Goal: Use online tool/utility: Utilize a website feature to perform a specific function

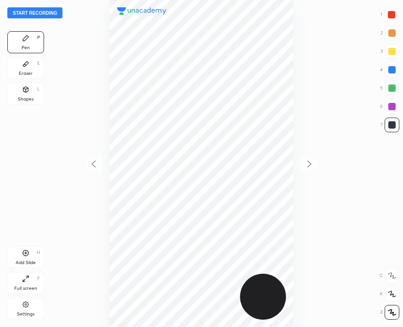
scroll to position [327, 256]
click at [47, 16] on button "Start recording" at bounding box center [34, 12] width 55 height 11
click at [12, 11] on button "End recording" at bounding box center [32, 12] width 51 height 11
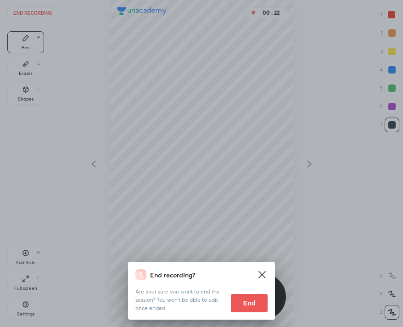
click at [241, 298] on button "End" at bounding box center [249, 303] width 37 height 18
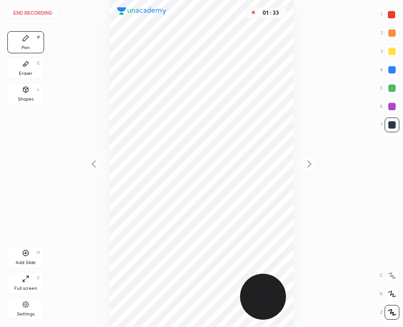
click at [34, 16] on button "End recording" at bounding box center [32, 12] width 51 height 11
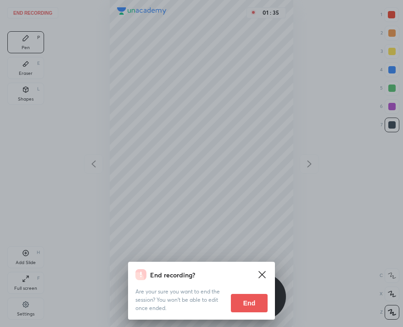
click at [238, 306] on button "End" at bounding box center [249, 303] width 37 height 18
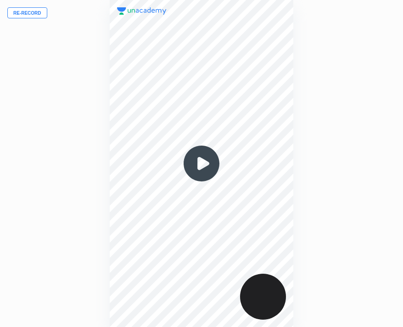
click at [22, 16] on button "Re-record" at bounding box center [27, 12] width 40 height 11
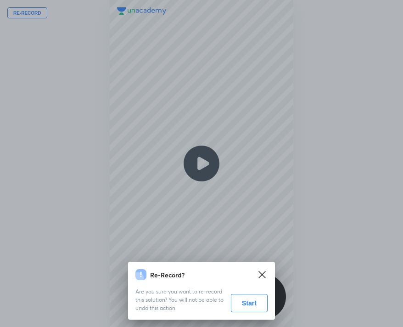
click at [251, 297] on button "Start" at bounding box center [249, 303] width 37 height 18
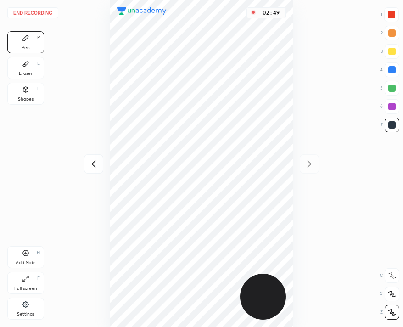
drag, startPoint x: 27, startPoint y: 72, endPoint x: 80, endPoint y: 72, distance: 53.3
click at [30, 74] on div "Eraser" at bounding box center [26, 73] width 14 height 5
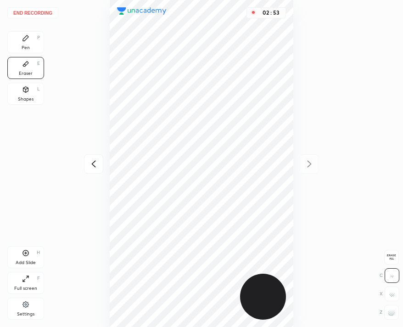
click at [390, 314] on rect at bounding box center [390, 313] width 1 height 1
drag, startPoint x: 28, startPoint y: 47, endPoint x: 41, endPoint y: 43, distance: 13.5
click at [29, 47] on div "Pen" at bounding box center [26, 47] width 8 height 5
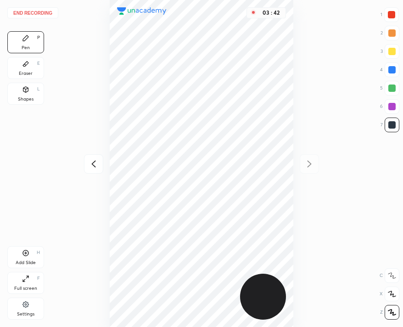
click at [29, 259] on div "Add Slide H" at bounding box center [25, 257] width 37 height 22
click at [34, 12] on button "End recording" at bounding box center [32, 12] width 51 height 11
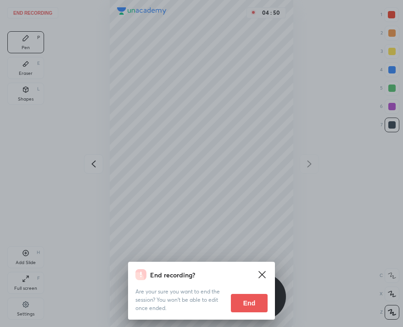
drag, startPoint x: 254, startPoint y: 299, endPoint x: 254, endPoint y: 285, distance: 14.2
click at [254, 298] on button "End" at bounding box center [249, 303] width 37 height 18
